Goal: Information Seeking & Learning: Learn about a topic

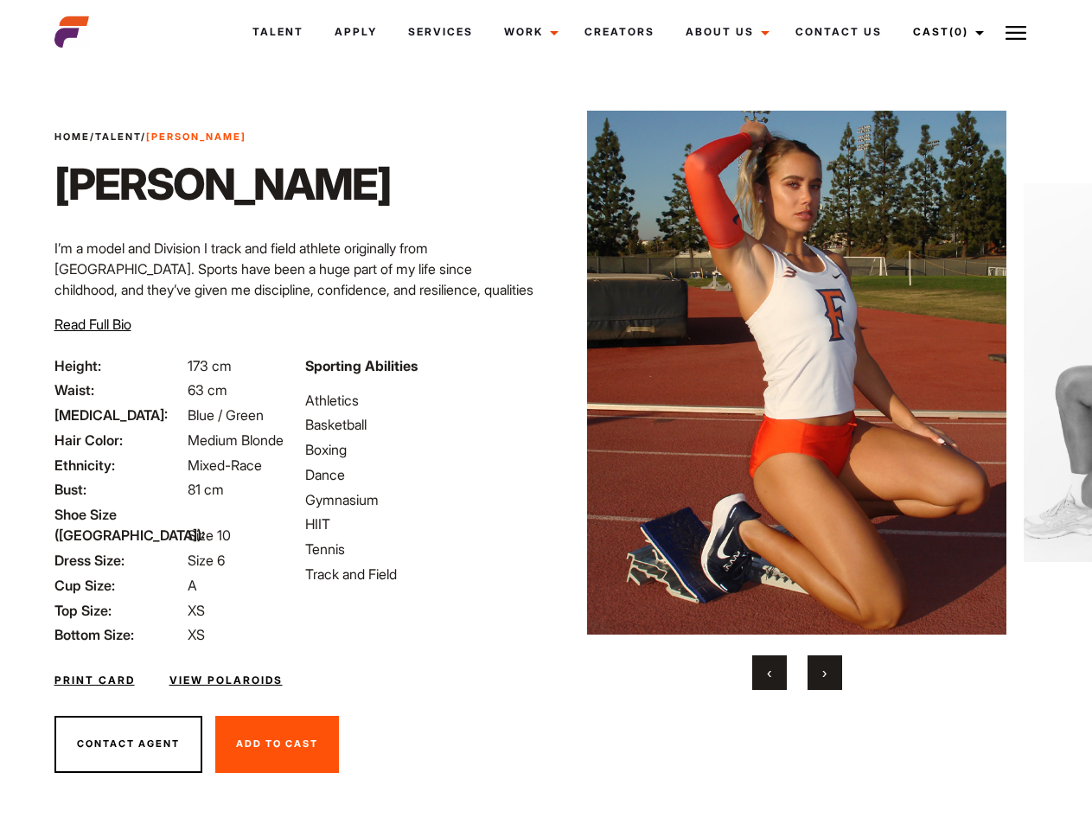
click at [944, 32] on link "Cast (0)" at bounding box center [945, 32] width 97 height 47
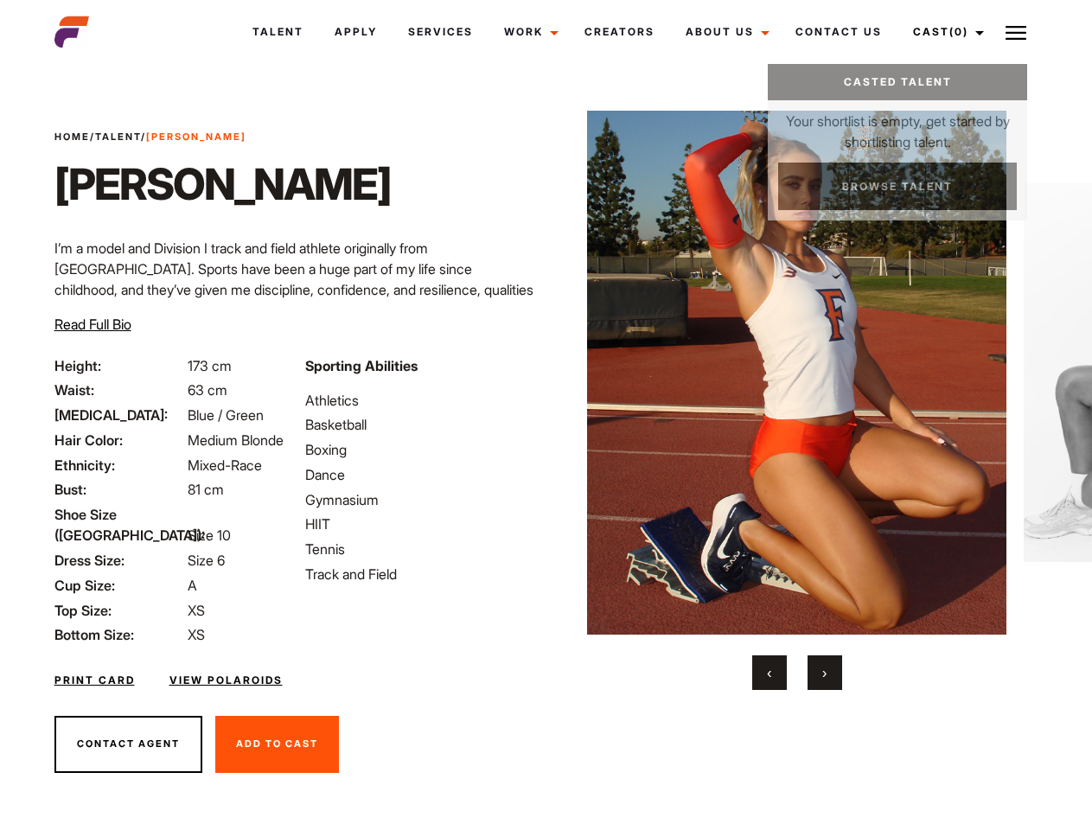
click at [1016, 32] on img at bounding box center [1015, 32] width 21 height 21
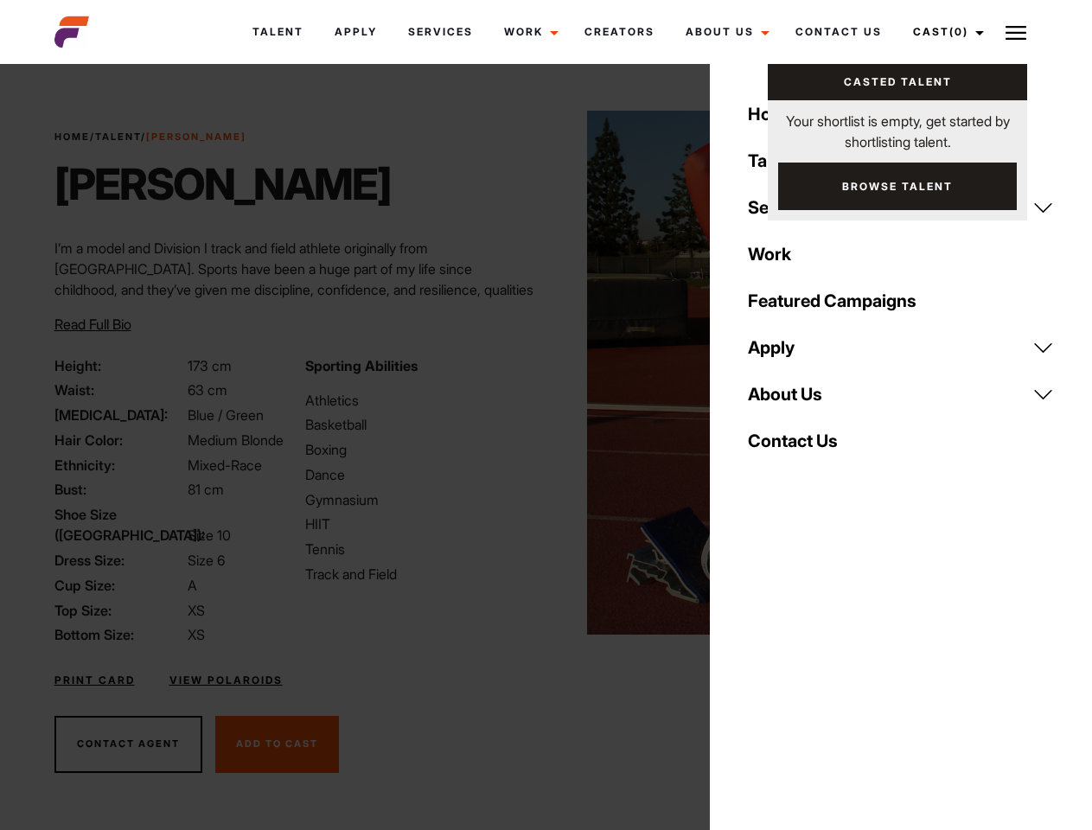
click at [796, 400] on img at bounding box center [796, 373] width 419 height 524
click at [545, 373] on div "Sporting Abilities Athletics Basketball Boxing Dance Gymnasium HIIT Tennis Trac…" at bounding box center [420, 500] width 251 height 290
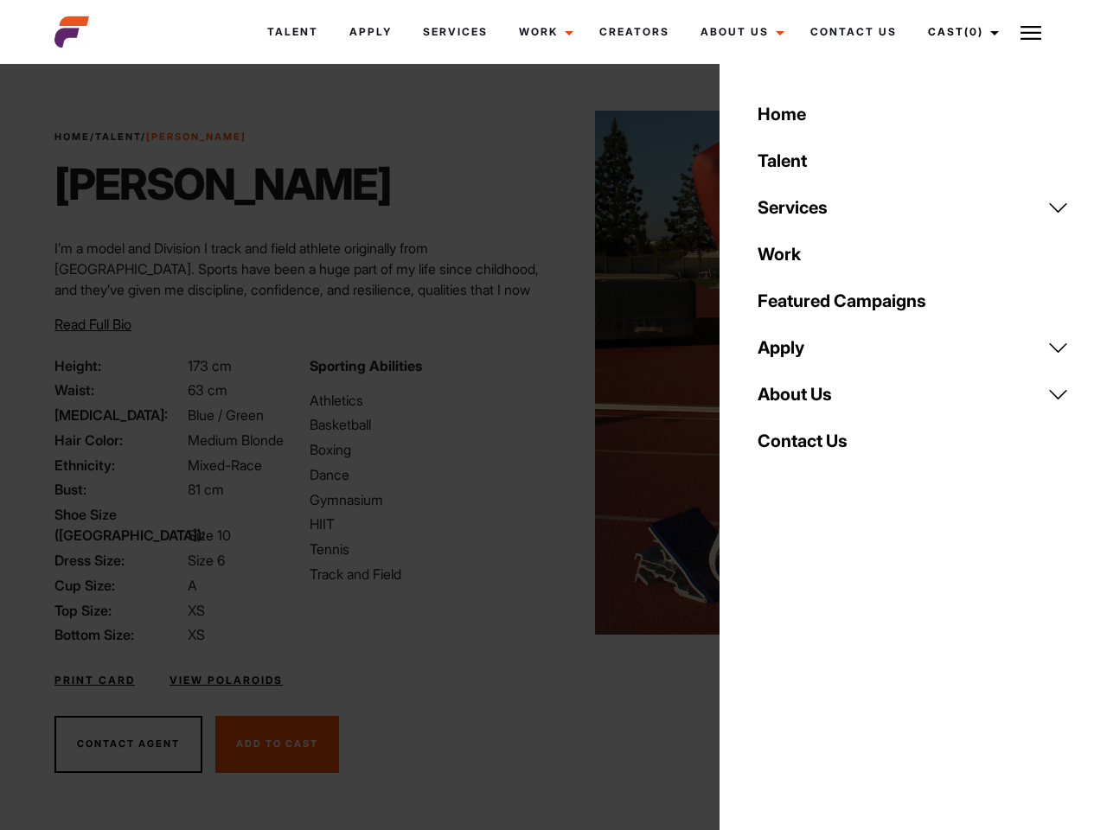
click at [769, 673] on button "‹" at bounding box center [779, 672] width 35 height 35
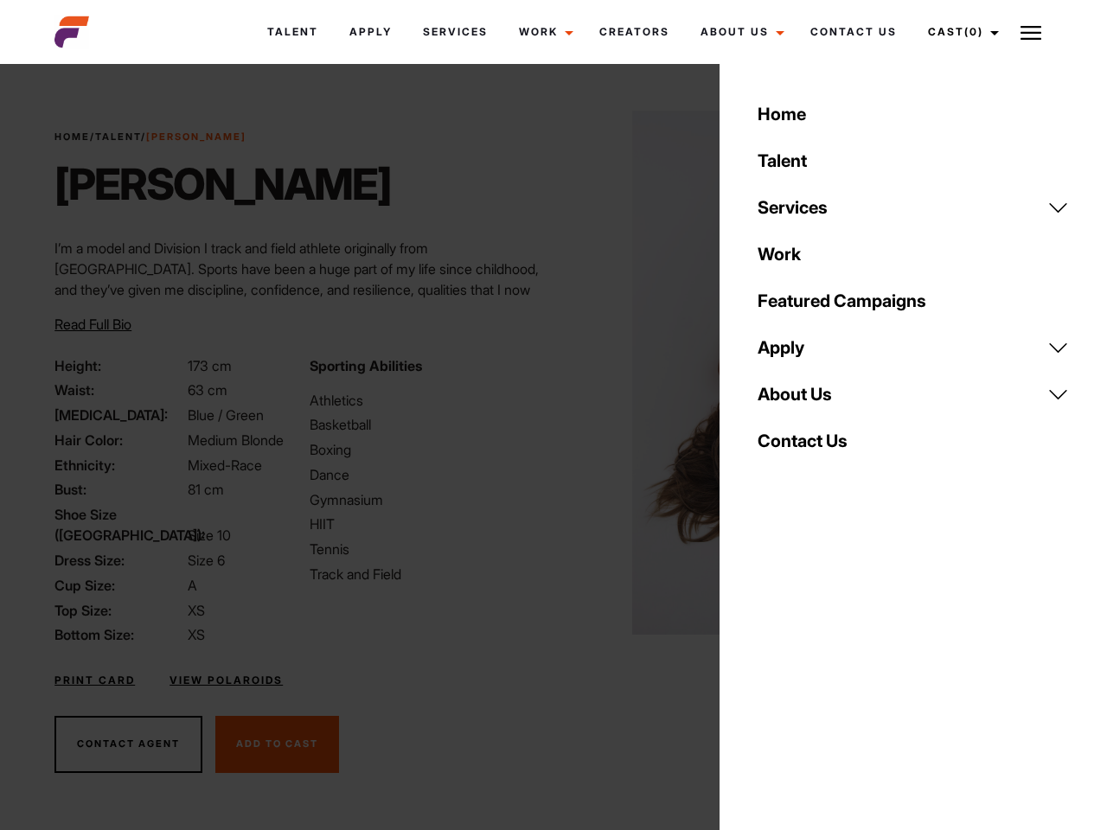
click at [825, 673] on div "Home Talent Services Talent Casting Photography Videography Creative Hair and M…" at bounding box center [912, 415] width 387 height 830
